Goal: Task Accomplishment & Management: Use online tool/utility

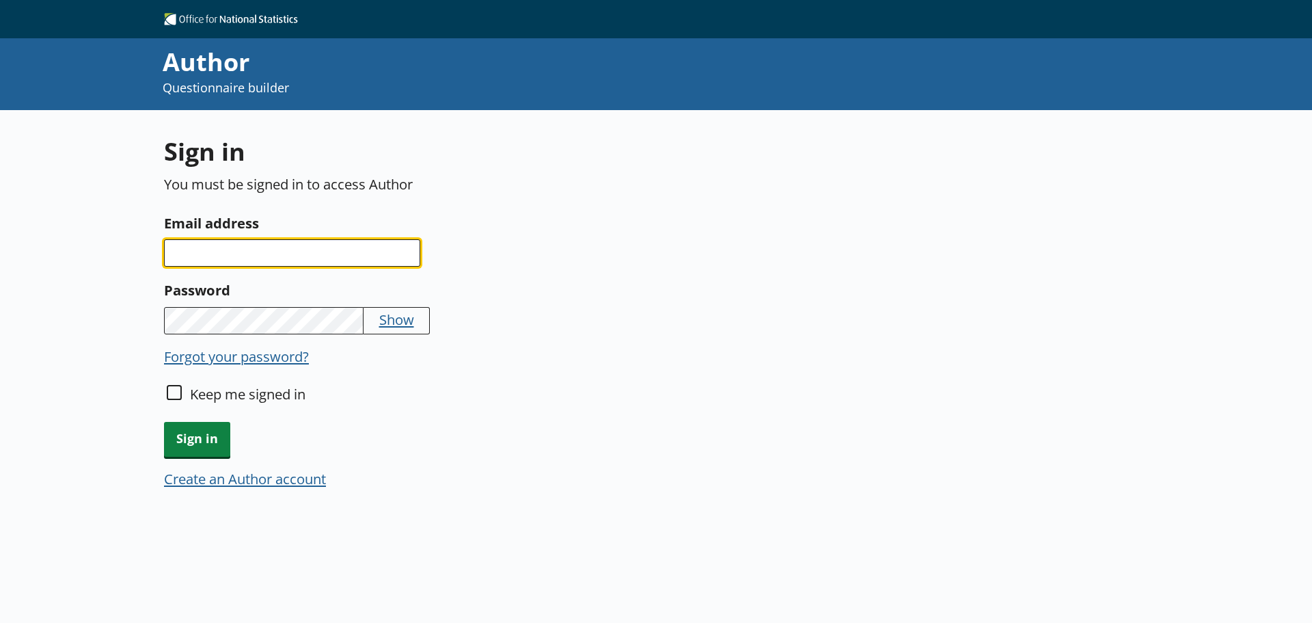
drag, startPoint x: 352, startPoint y: 255, endPoint x: 378, endPoint y: 252, distance: 26.2
click at [352, 255] on input "Email address" at bounding box center [292, 252] width 256 height 27
type input "[EMAIL_ADDRESS][DOMAIN_NAME]"
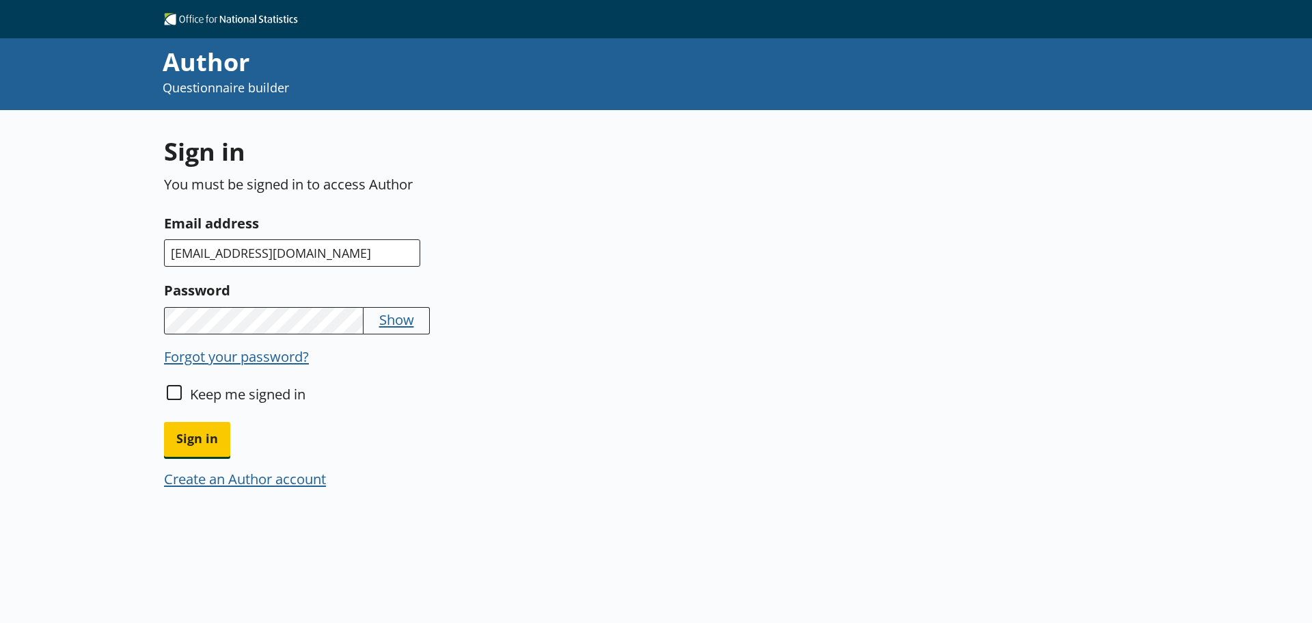
click at [164, 422] on button "Sign in" at bounding box center [197, 439] width 66 height 35
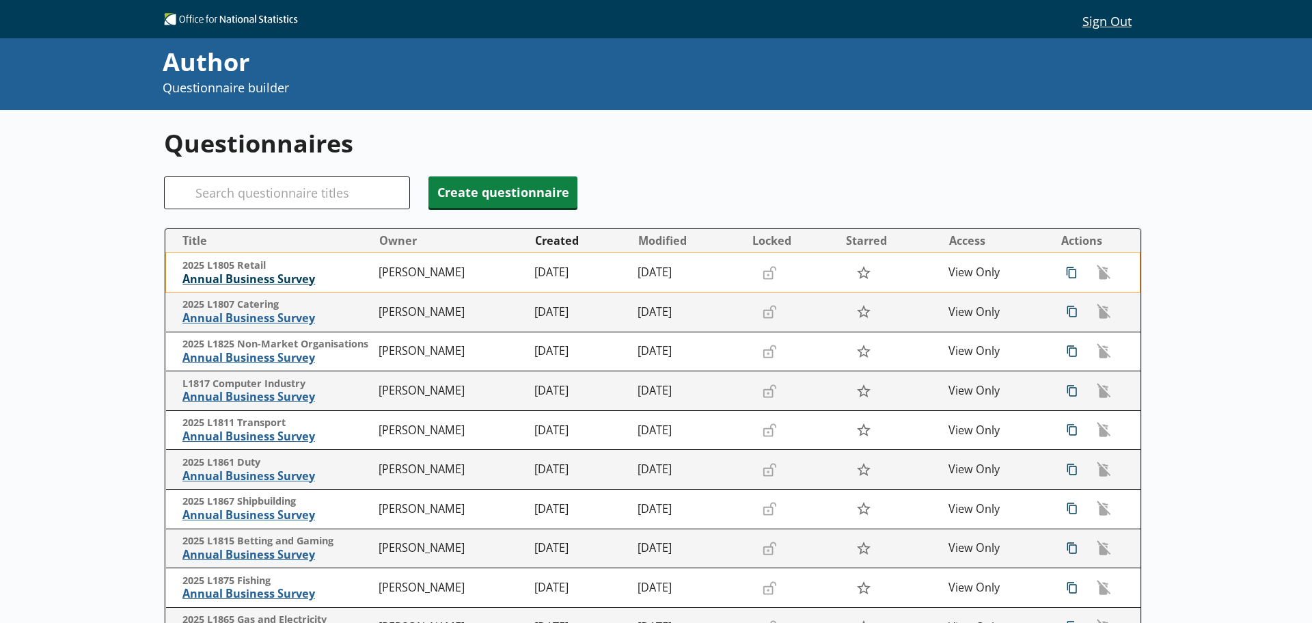
click at [241, 278] on span "Annual Business Survey" at bounding box center [278, 279] width 190 height 14
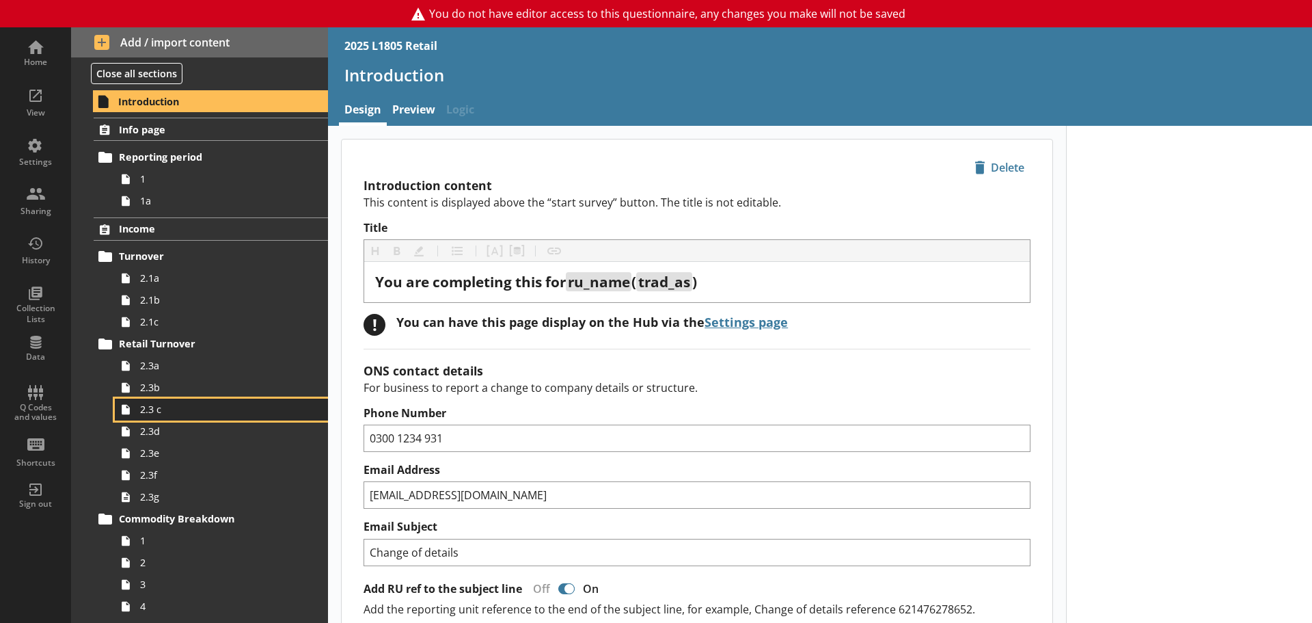
click at [143, 418] on link "2.3 c" at bounding box center [221, 410] width 213 height 22
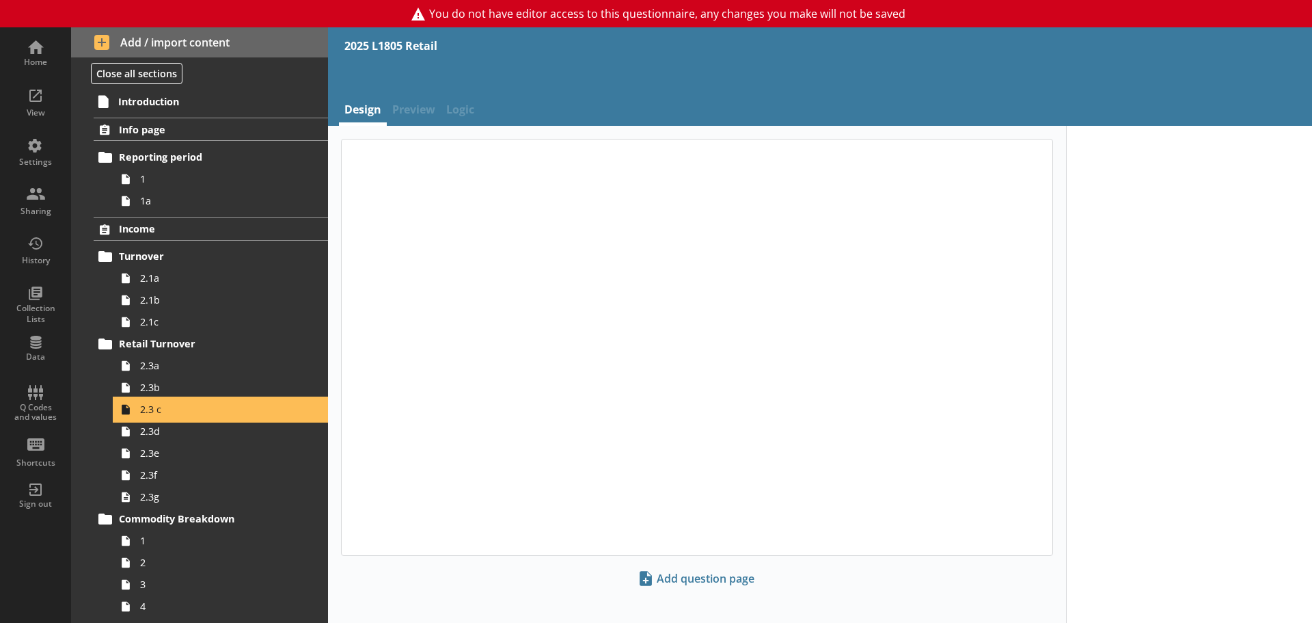
type textarea "x"
